Goal: Transaction & Acquisition: Purchase product/service

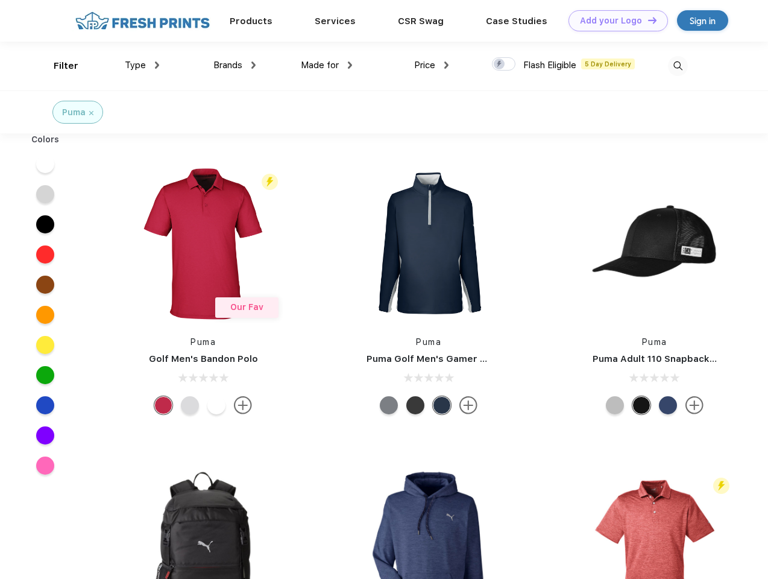
click at [614, 20] on link "Add your Logo Design Tool" at bounding box center [617, 20] width 99 height 21
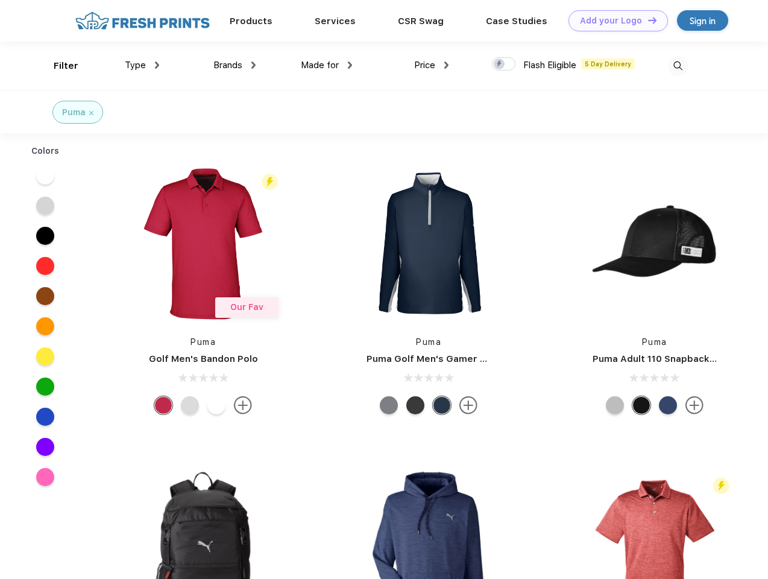
click at [0, 0] on div "Design Tool" at bounding box center [0, 0] width 0 height 0
click at [647, 20] on link "Add your Logo Design Tool" at bounding box center [617, 20] width 99 height 21
click at [58, 66] on div "Filter" at bounding box center [66, 66] width 25 height 14
click at [142, 65] on span "Type" at bounding box center [135, 65] width 21 height 11
click at [234, 65] on span "Brands" at bounding box center [227, 65] width 29 height 11
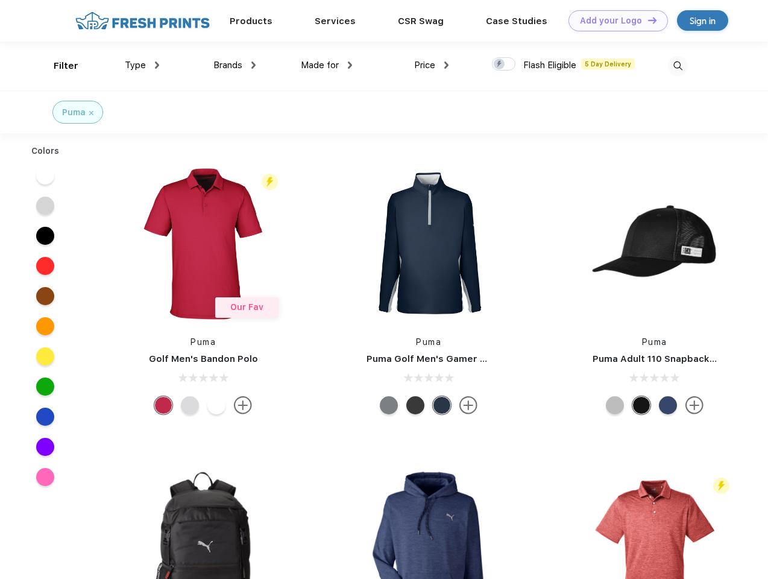
click at [327, 65] on span "Made for" at bounding box center [320, 65] width 38 height 11
click at [431, 65] on span "Price" at bounding box center [424, 65] width 21 height 11
click at [504, 64] on div at bounding box center [504, 63] width 24 height 13
click at [500, 64] on input "checkbox" at bounding box center [496, 61] width 8 height 8
click at [677, 66] on img at bounding box center [678, 66] width 20 height 20
